Goal: Task Accomplishment & Management: Use online tool/utility

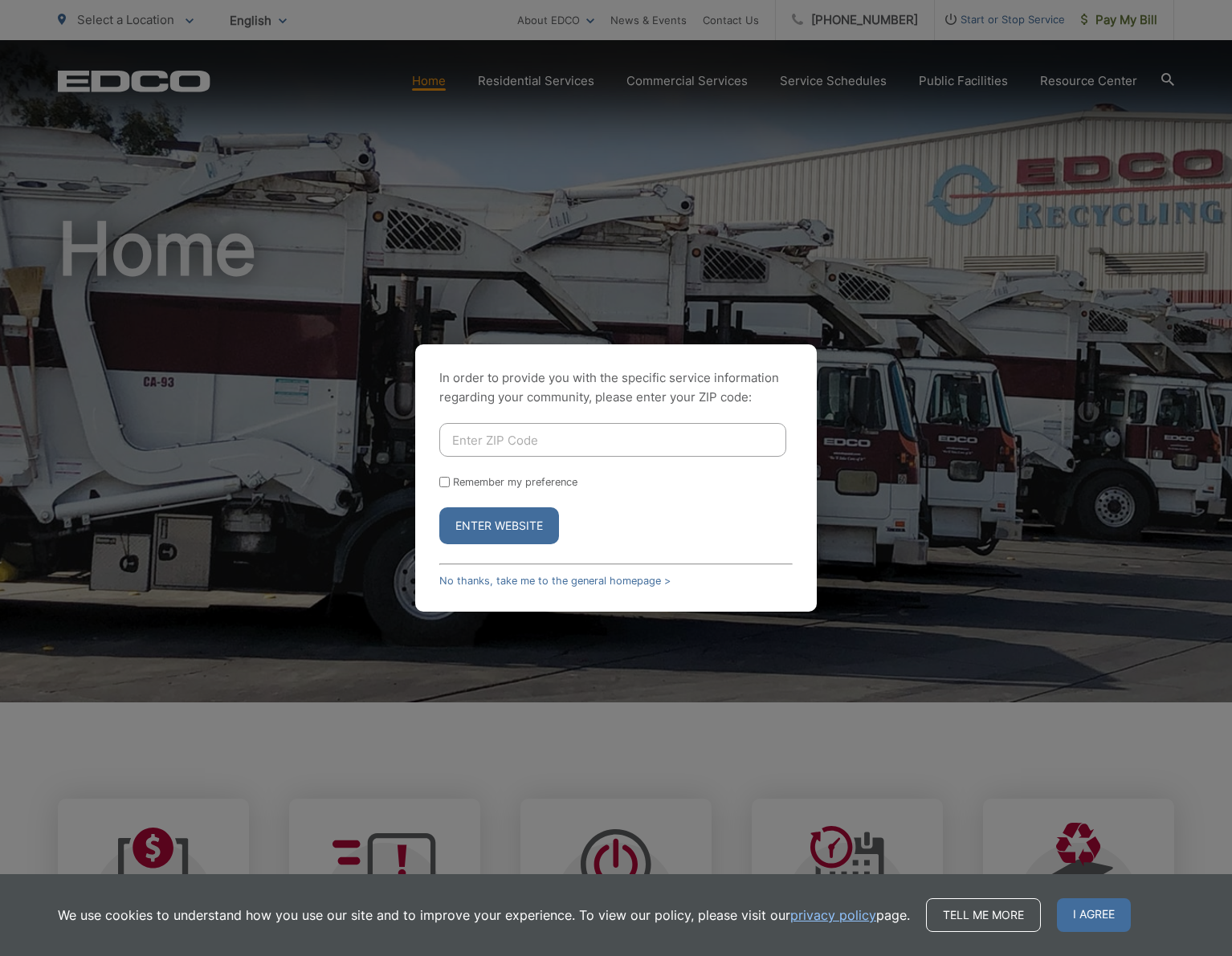
drag, startPoint x: 495, startPoint y: 579, endPoint x: 495, endPoint y: 564, distance: 15.0
click at [495, 579] on link "No thanks, take me to the general homepage >" at bounding box center [554, 581] width 231 height 12
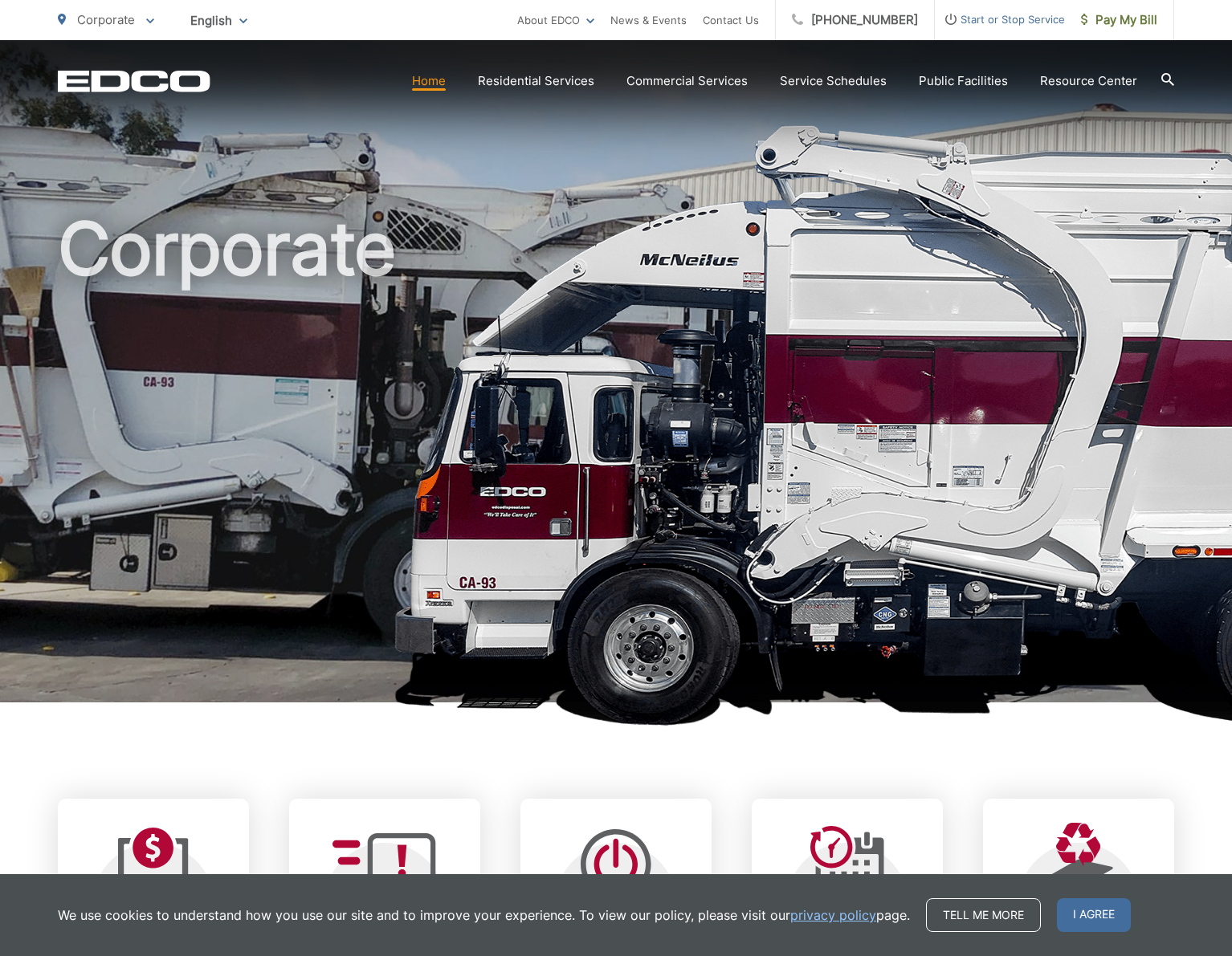
drag, startPoint x: 200, startPoint y: 832, endPoint x: 222, endPoint y: 819, distance: 25.6
click at [200, 831] on div at bounding box center [153, 863] width 120 height 80
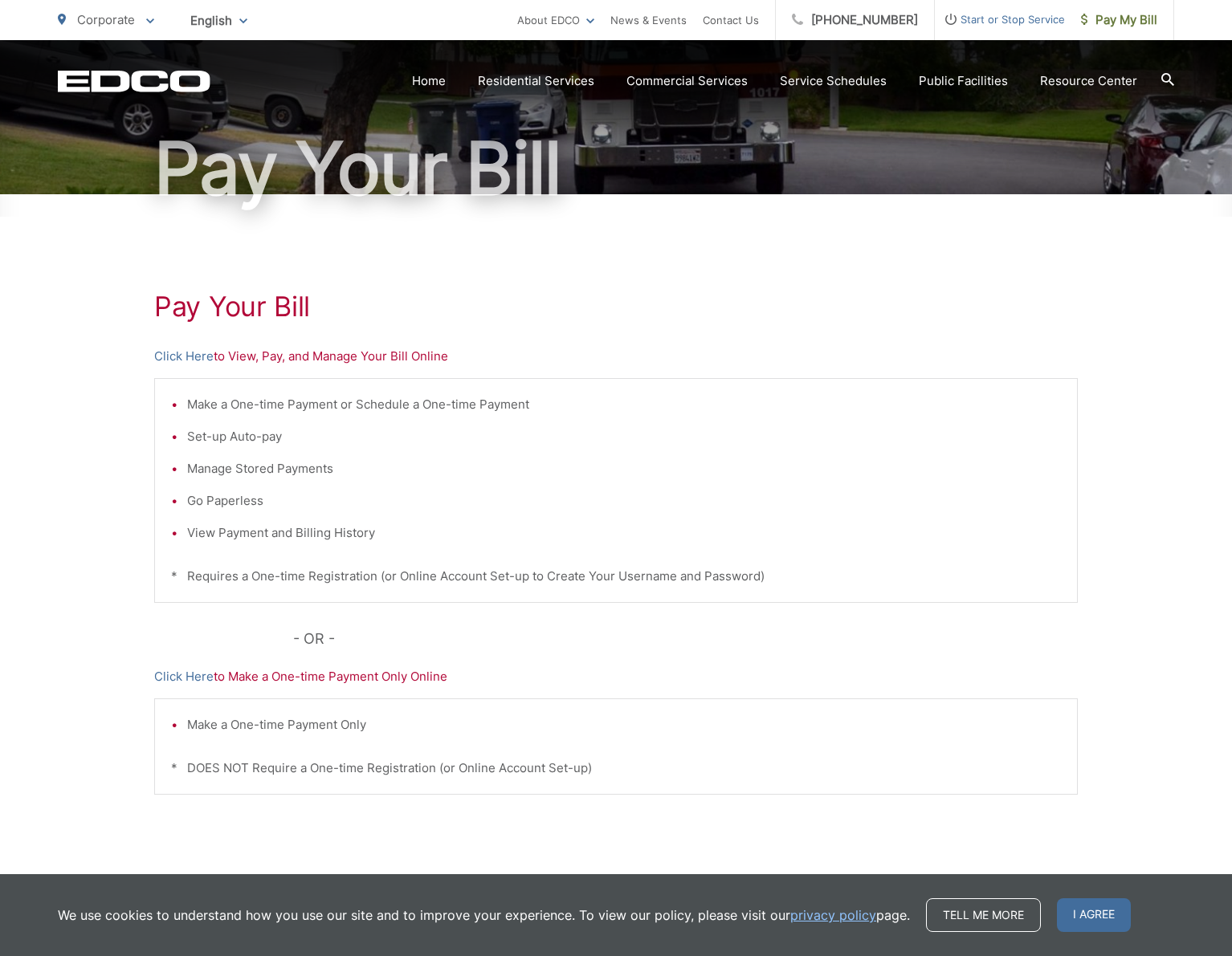
scroll to position [145, 0]
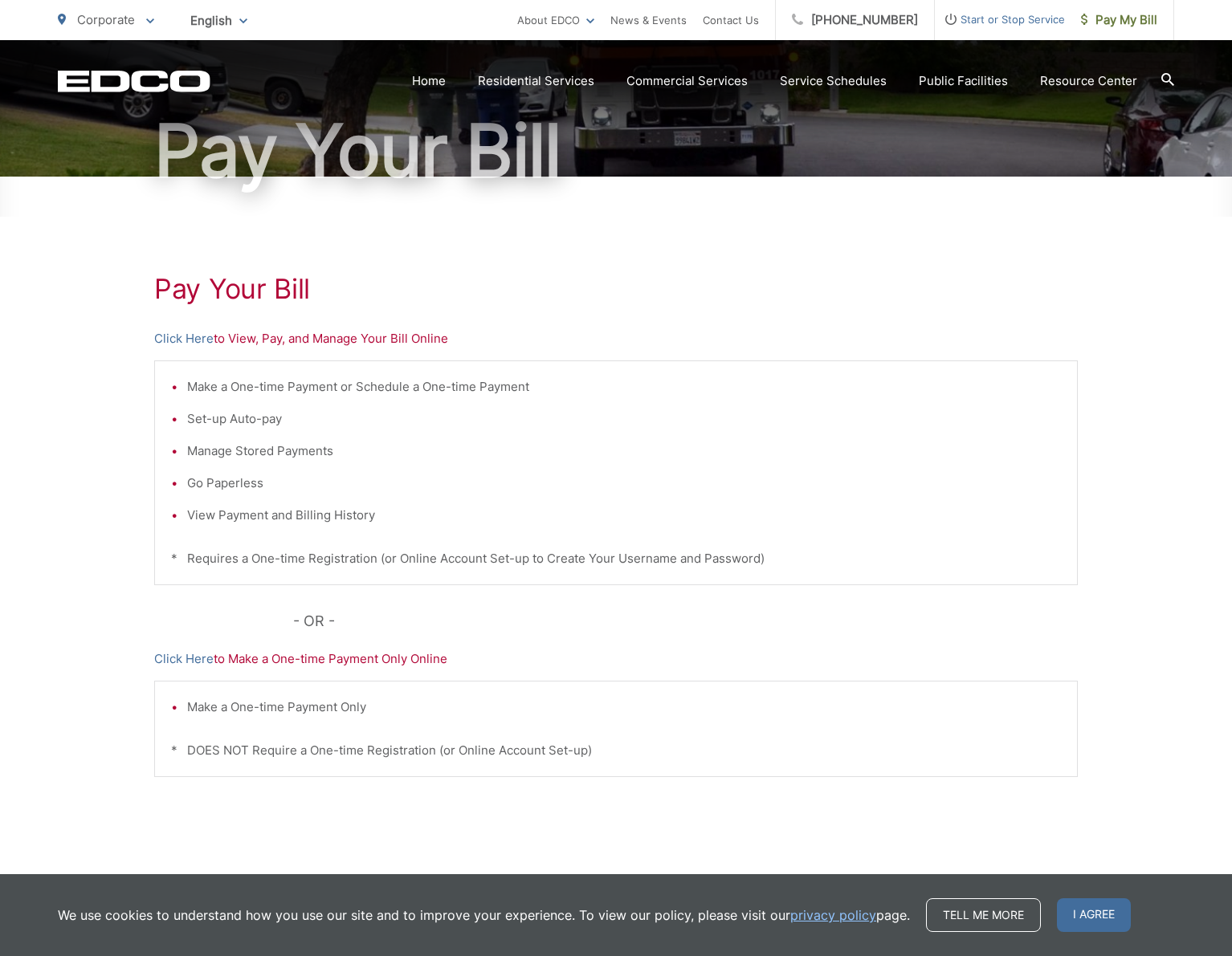
click at [182, 349] on div "Pay Your Bill Click Here to View, Pay, and Manage Your Bill Online Make a One-t…" at bounding box center [615, 537] width 924 height 721
click at [184, 336] on link "Click Here" at bounding box center [184, 338] width 60 height 19
